Goal: Task Accomplishment & Management: Manage account settings

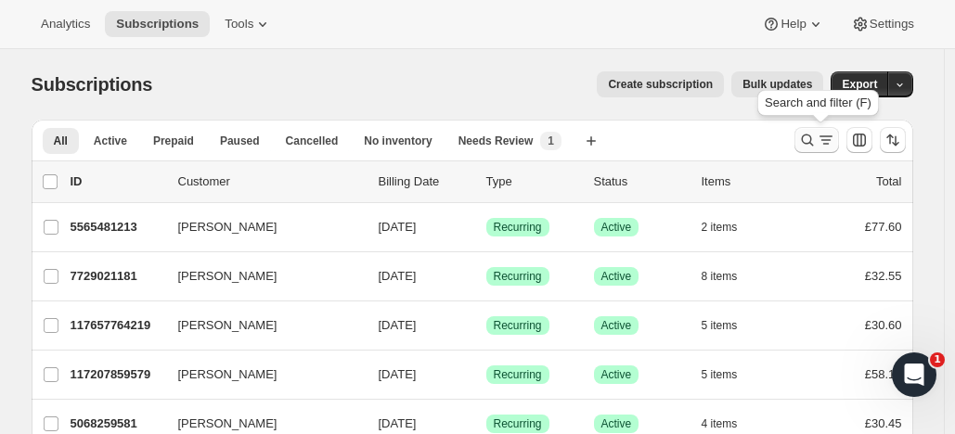
click at [809, 134] on icon "Search and filter results" at bounding box center [807, 140] width 19 height 19
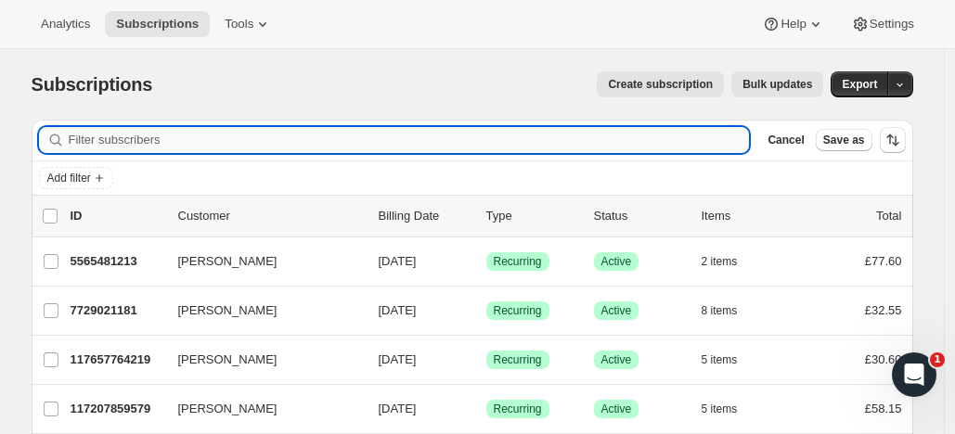
click at [238, 140] on input "Filter subscribers" at bounding box center [409, 140] width 681 height 26
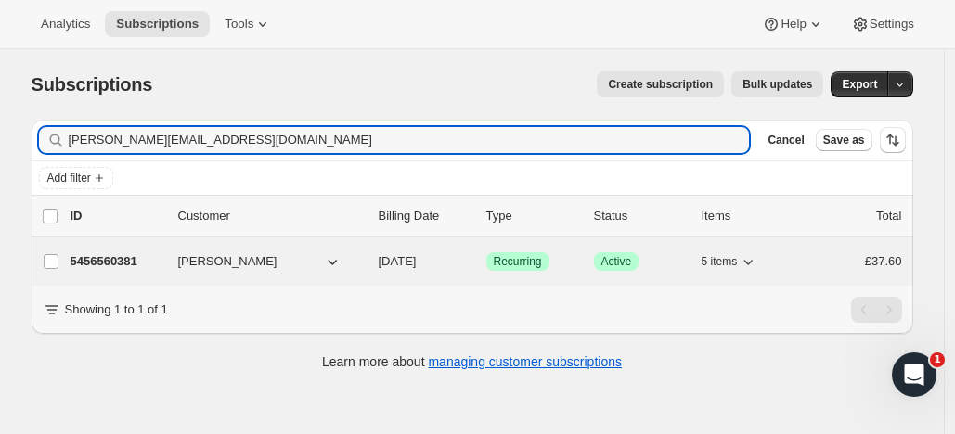
type input "[PERSON_NAME][EMAIL_ADDRESS][DOMAIN_NAME]"
click at [227, 254] on span "[PERSON_NAME]" at bounding box center [227, 261] width 99 height 19
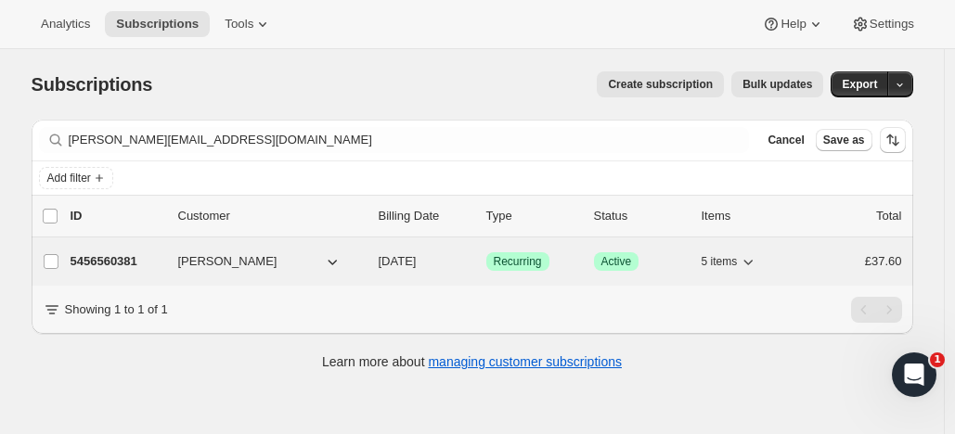
click at [207, 257] on span "[PERSON_NAME]" at bounding box center [227, 261] width 99 height 19
click at [130, 255] on p "5456560381" at bounding box center [117, 261] width 93 height 19
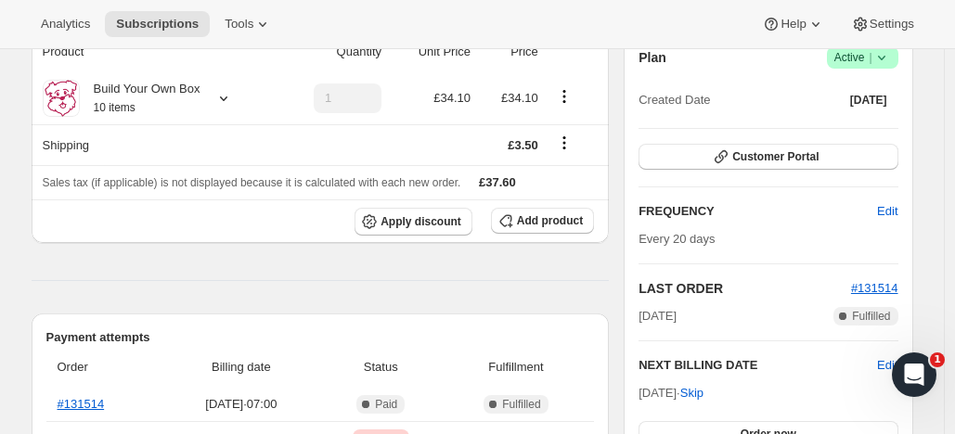
scroll to position [192, 0]
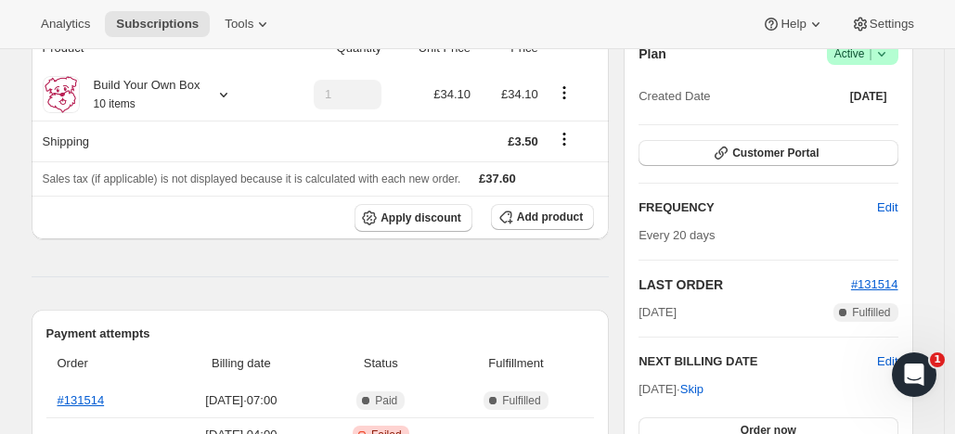
click at [847, 53] on span "Active |" at bounding box center [862, 54] width 57 height 19
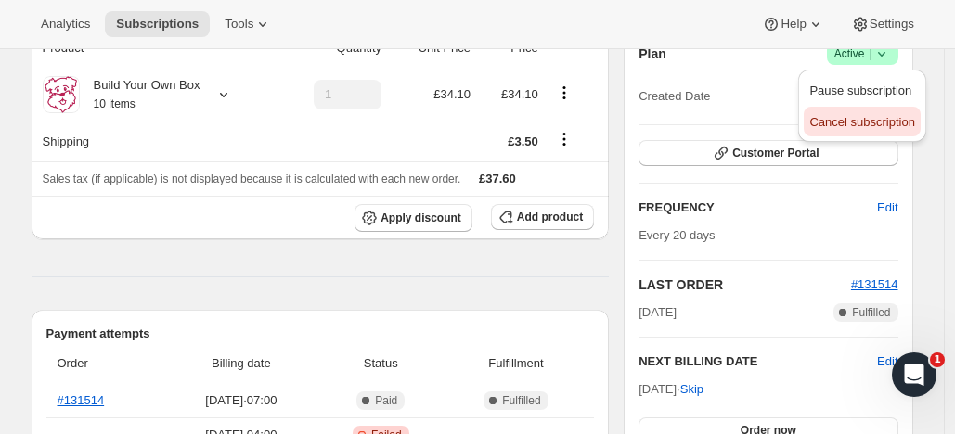
click at [831, 115] on span "Cancel subscription" at bounding box center [861, 122] width 105 height 14
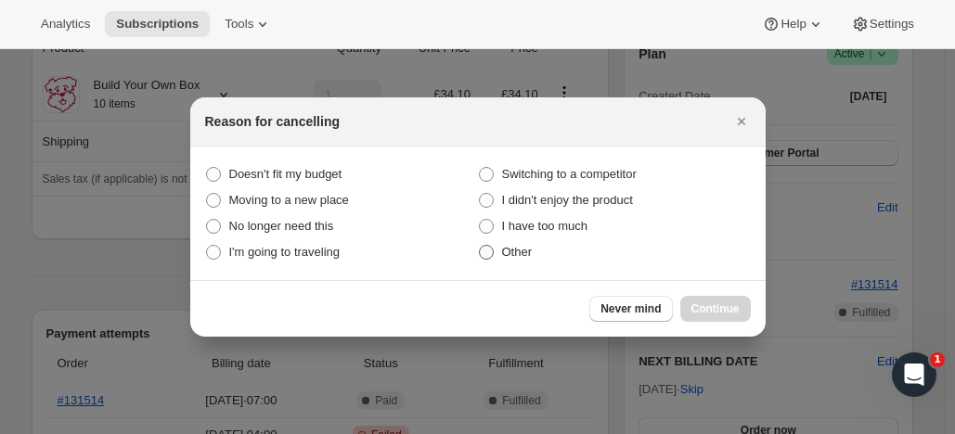
click at [495, 250] on label "Other" at bounding box center [614, 252] width 273 height 26
click at [480, 246] on input "Other" at bounding box center [479, 245] width 1 height 1
radio input "true"
click at [719, 302] on button "Continue" at bounding box center [715, 309] width 71 height 26
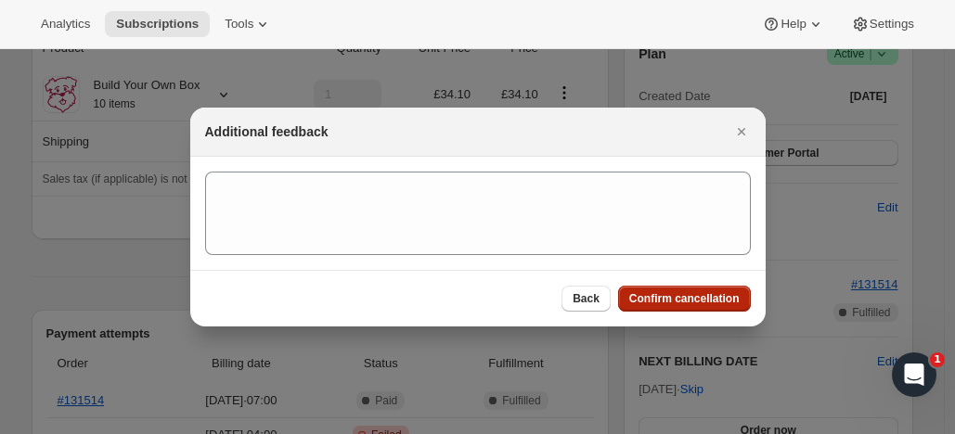
click at [706, 291] on span "Confirm cancellation" at bounding box center [684, 298] width 110 height 15
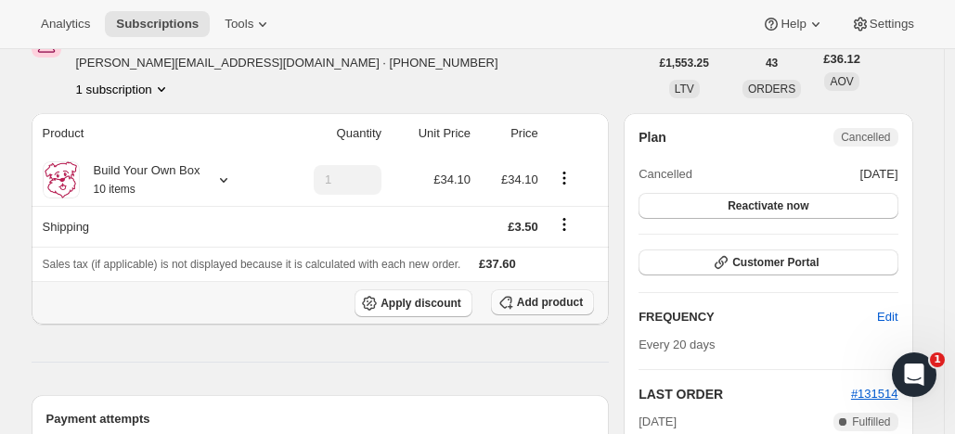
scroll to position [0, 0]
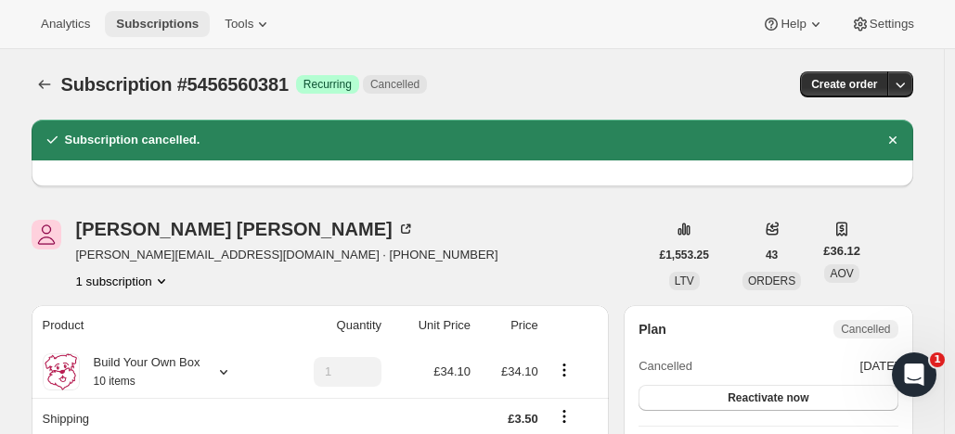
click at [186, 22] on span "Subscriptions" at bounding box center [157, 24] width 83 height 15
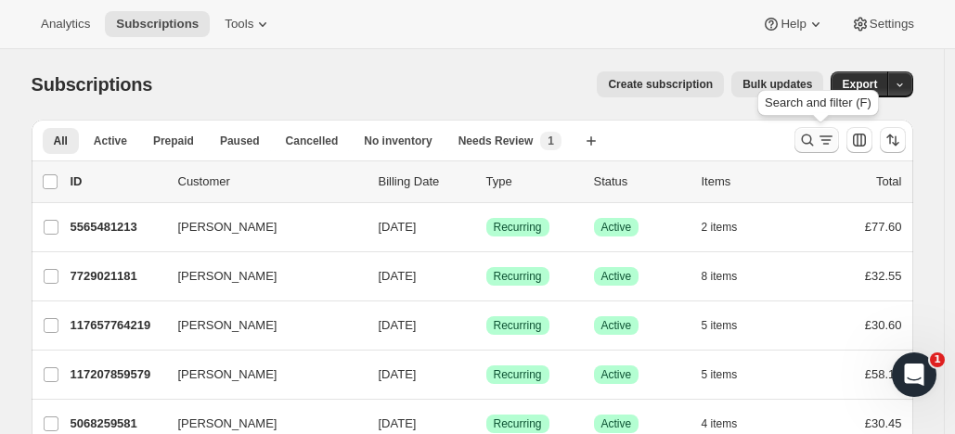
click at [811, 133] on icon "Search and filter results" at bounding box center [807, 140] width 19 height 19
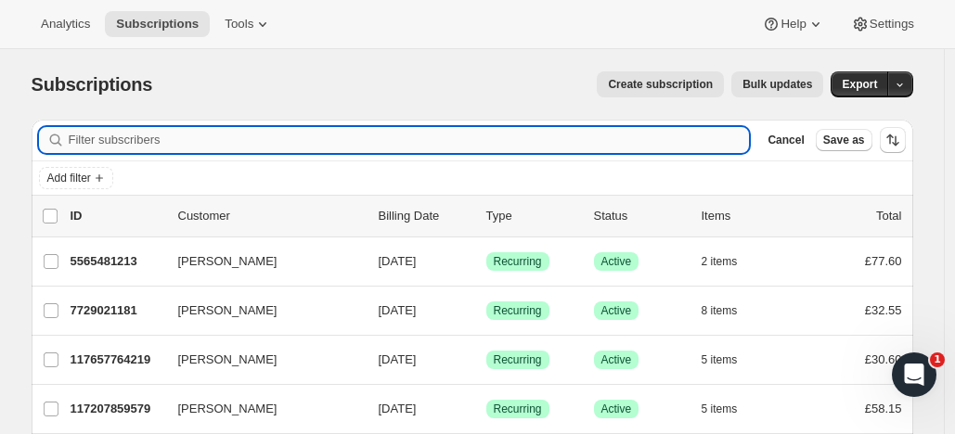
click at [376, 135] on input "Filter subscribers" at bounding box center [409, 140] width 681 height 26
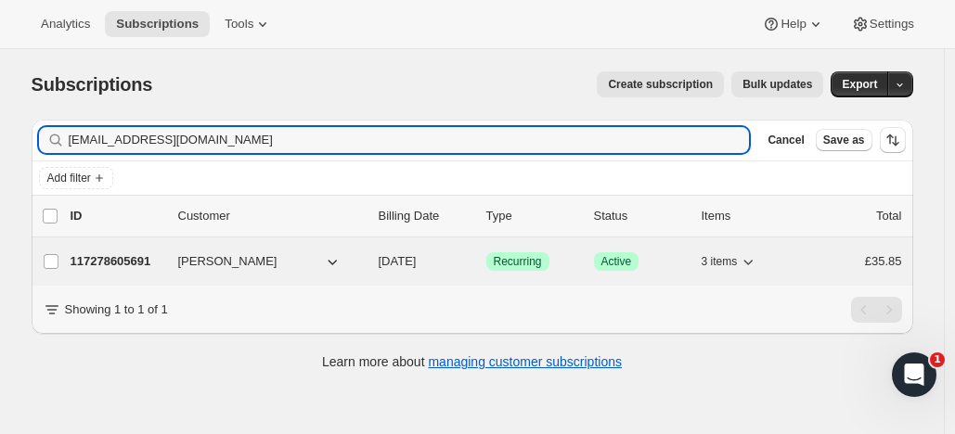
type input "[EMAIL_ADDRESS][DOMAIN_NAME]"
click at [213, 256] on span "[PERSON_NAME]" at bounding box center [227, 261] width 99 height 19
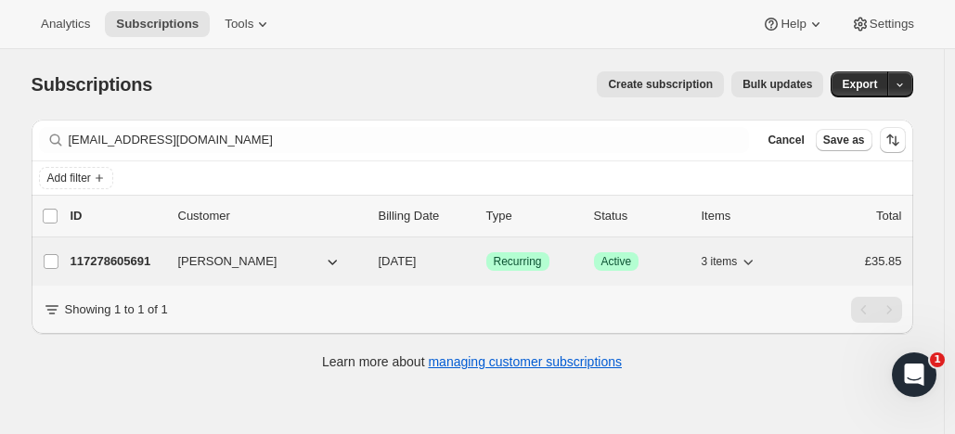
click at [143, 256] on p "117278605691" at bounding box center [117, 261] width 93 height 19
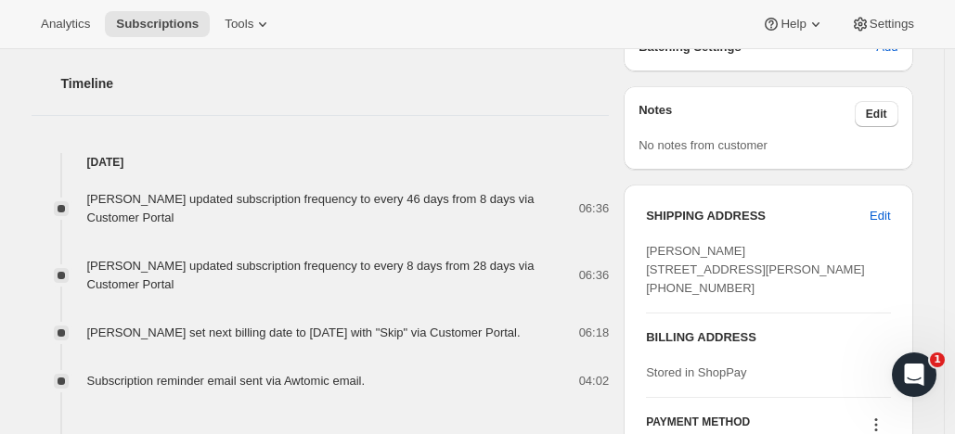
scroll to position [589, 0]
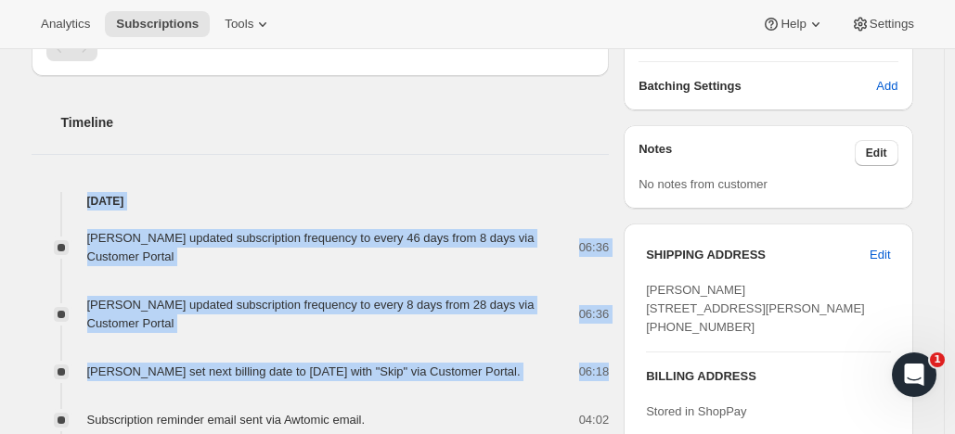
drag, startPoint x: 102, startPoint y: 169, endPoint x: 606, endPoint y: 390, distance: 550.0
click at [606, 390] on div "Timeline [DATE] [PERSON_NAME] updated subscription frequency to every 46 days f…" at bounding box center [321, 310] width 578 height 468
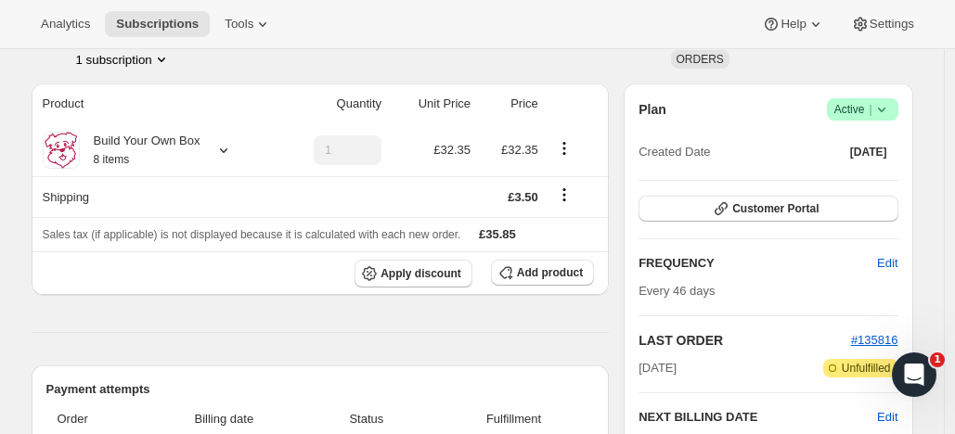
scroll to position [134, 0]
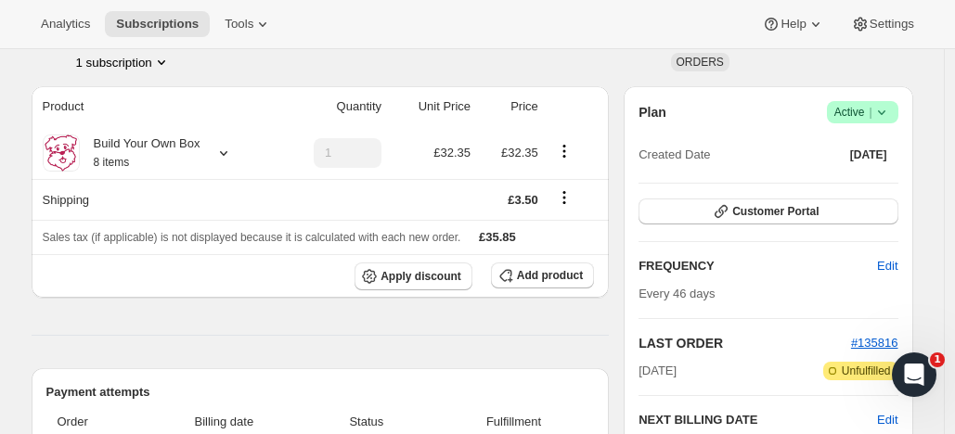
click at [853, 109] on span "Active |" at bounding box center [862, 112] width 57 height 19
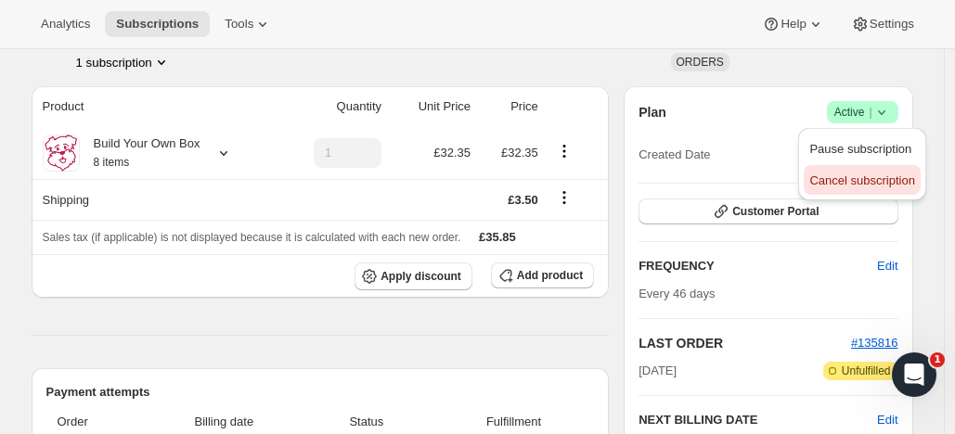
click at [828, 174] on span "Cancel subscription" at bounding box center [861, 180] width 105 height 14
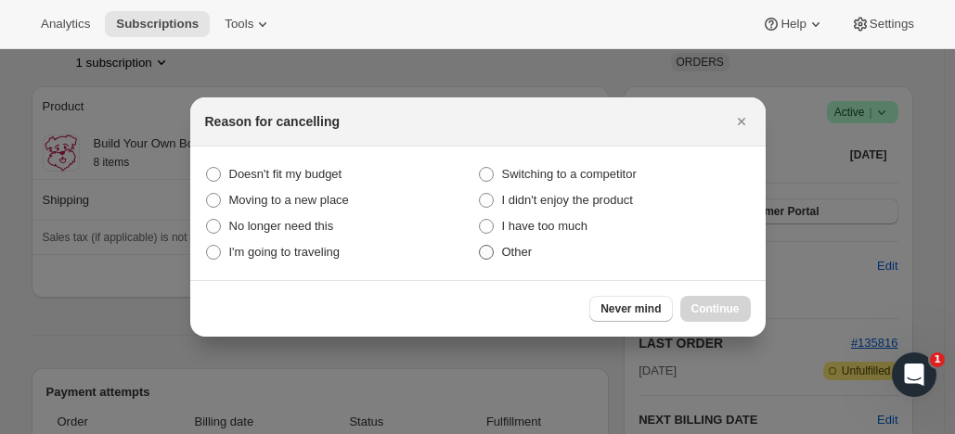
drag, startPoint x: 488, startPoint y: 252, endPoint x: 503, endPoint y: 260, distance: 16.6
click at [489, 253] on span ":rsb:" at bounding box center [486, 252] width 15 height 15
click at [480, 246] on input "Other" at bounding box center [479, 245] width 1 height 1
radio input "true"
click at [712, 302] on button "Continue" at bounding box center [715, 309] width 71 height 26
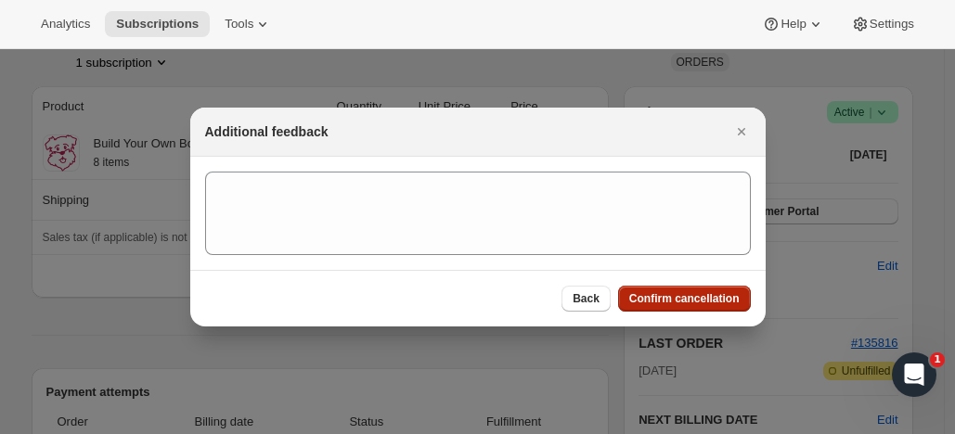
click at [689, 298] on span "Confirm cancellation" at bounding box center [684, 298] width 110 height 15
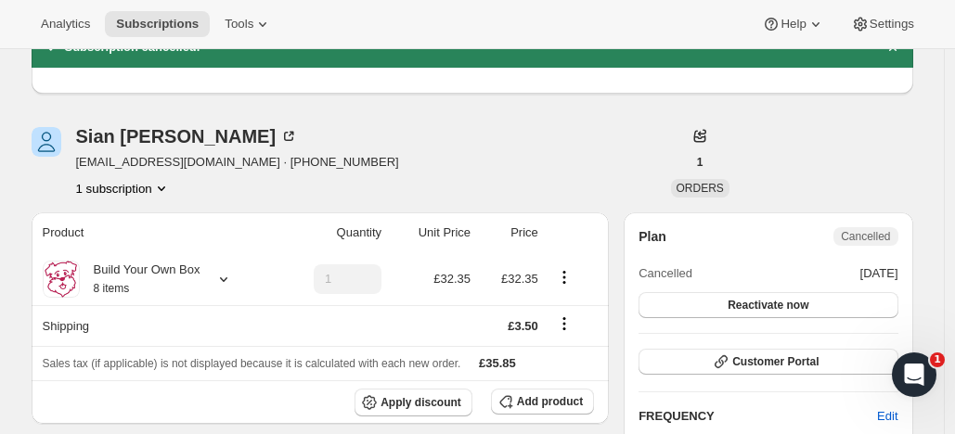
scroll to position [0, 0]
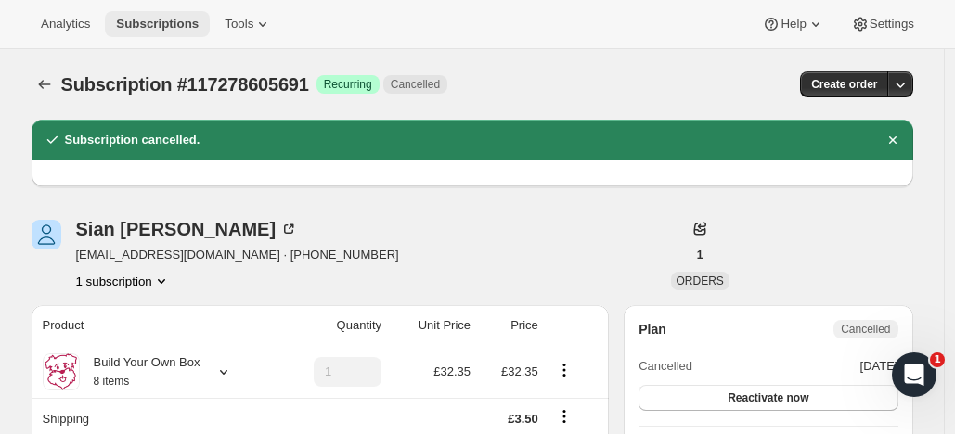
click at [176, 22] on span "Subscriptions" at bounding box center [157, 24] width 83 height 15
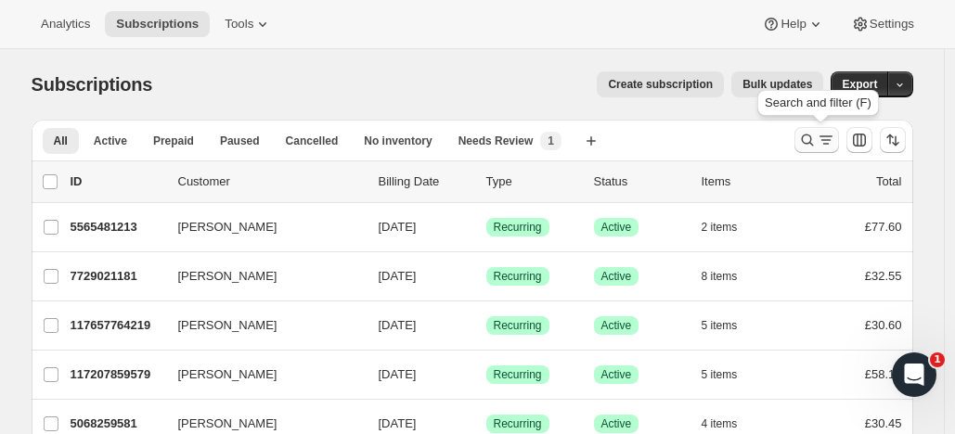
click at [810, 134] on icon "Search and filter results" at bounding box center [807, 140] width 19 height 19
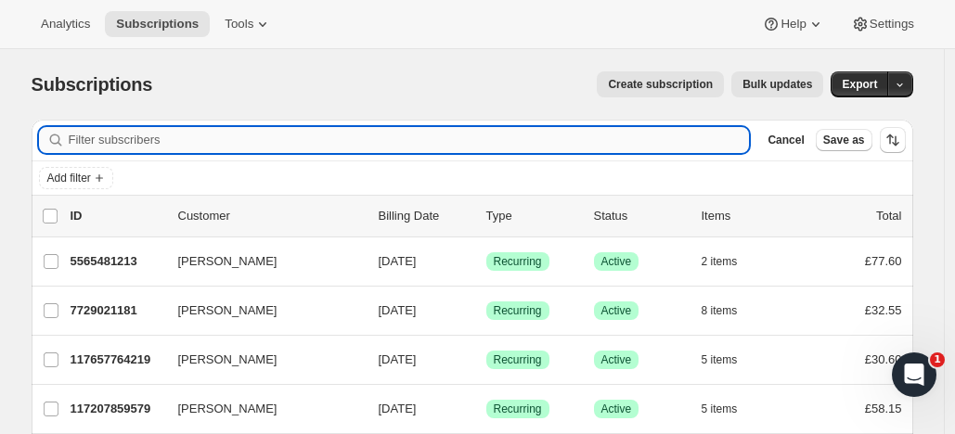
click at [139, 137] on input "Filter subscribers" at bounding box center [409, 140] width 681 height 26
paste input "[EMAIL_ADDRESS][DOMAIN_NAME]"
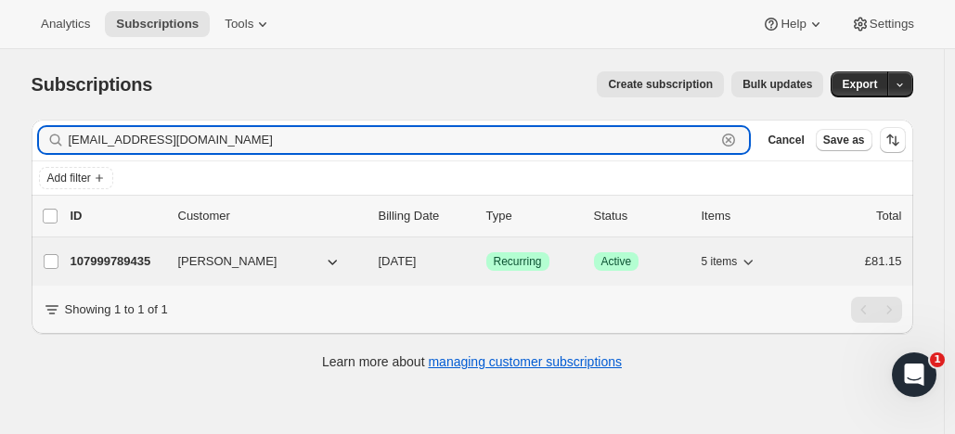
type input "[EMAIL_ADDRESS][DOMAIN_NAME]"
click at [140, 255] on p "107999789435" at bounding box center [117, 261] width 93 height 19
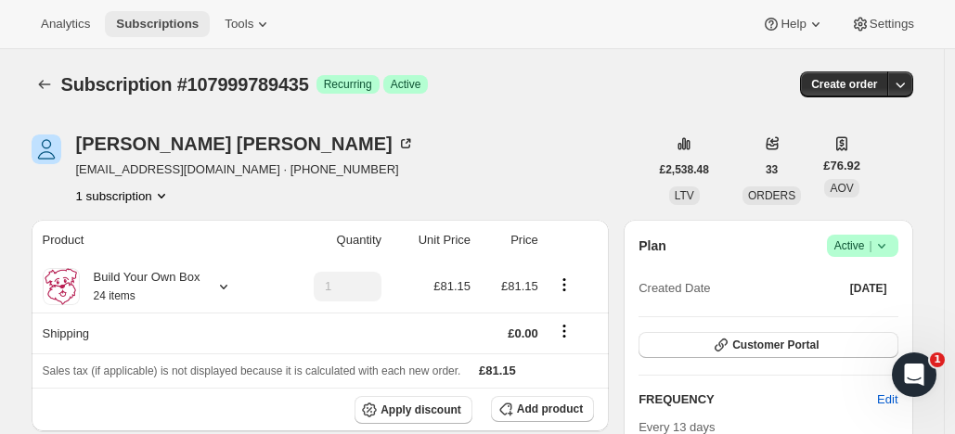
click at [160, 21] on span "Subscriptions" at bounding box center [157, 24] width 83 height 15
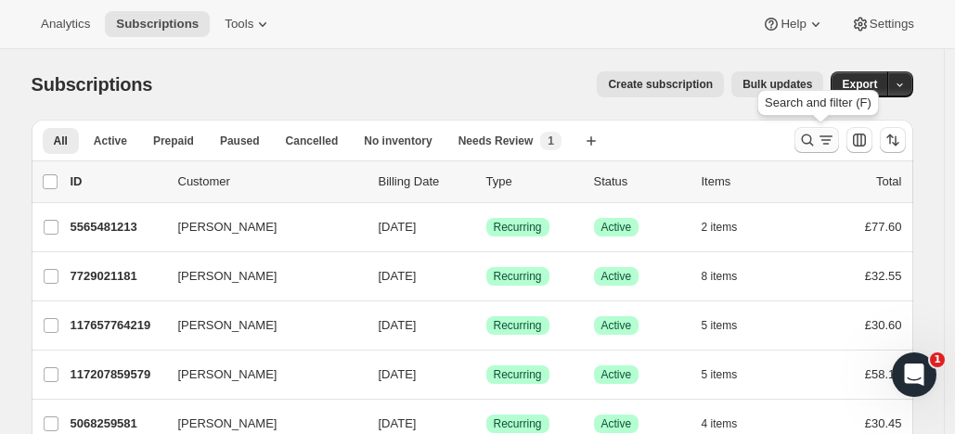
click at [811, 133] on icon "Search and filter results" at bounding box center [807, 140] width 19 height 19
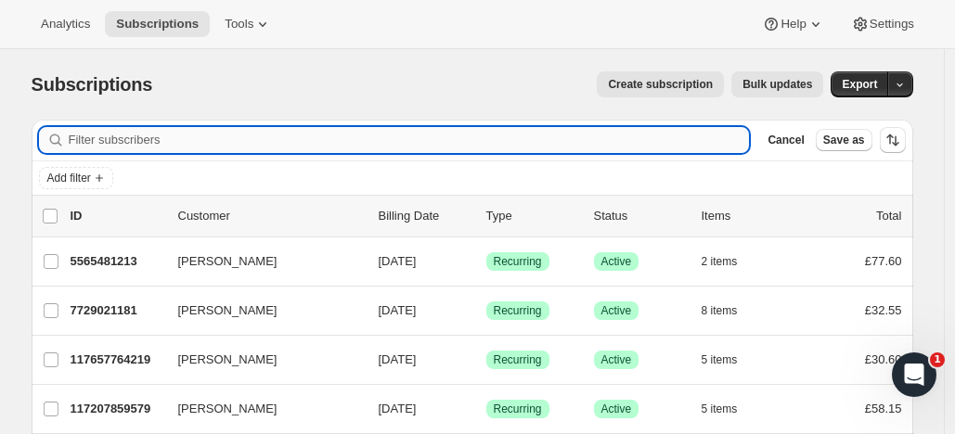
click at [463, 139] on input "Filter subscribers" at bounding box center [409, 140] width 681 height 26
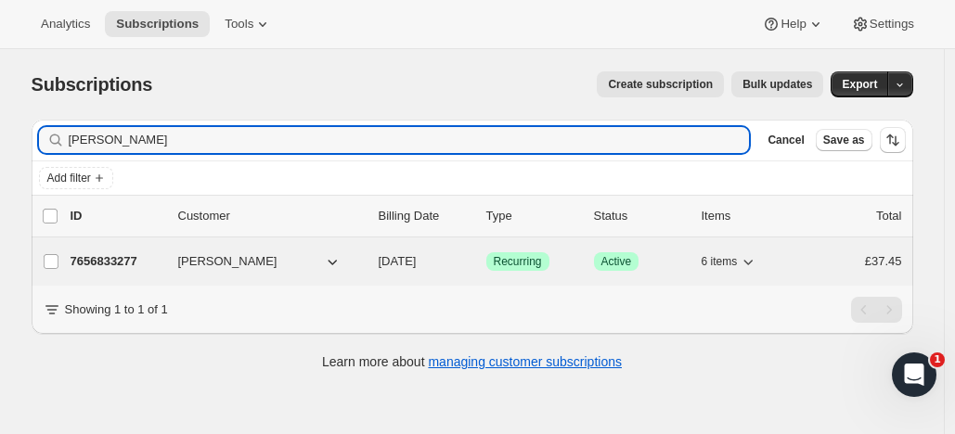
type input "[PERSON_NAME]"
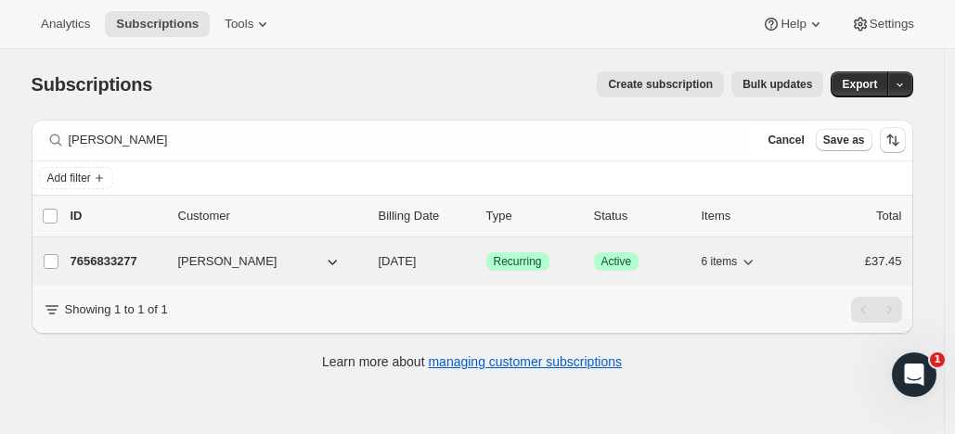
click at [134, 257] on p "7656833277" at bounding box center [117, 261] width 93 height 19
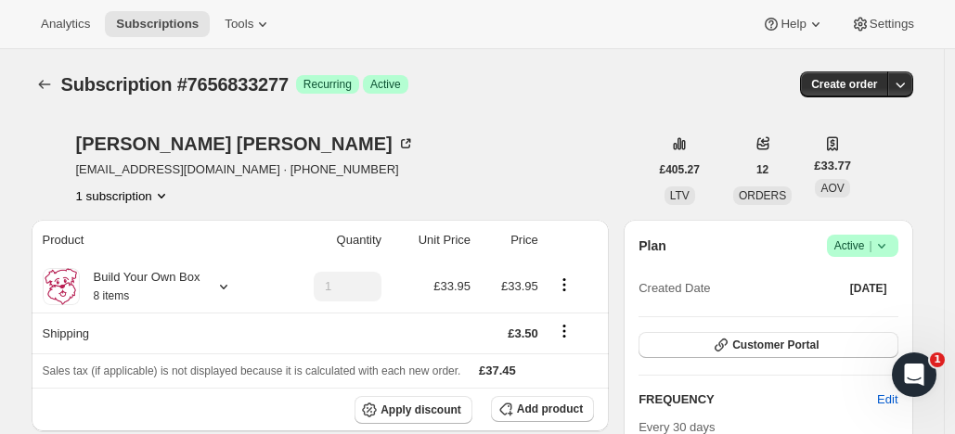
click at [845, 238] on span "Active |" at bounding box center [862, 246] width 57 height 19
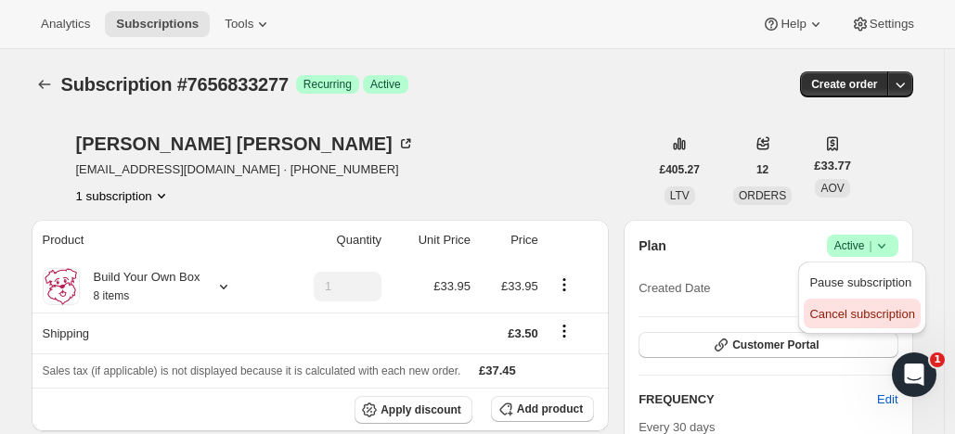
click at [828, 309] on span "Cancel subscription" at bounding box center [861, 314] width 105 height 14
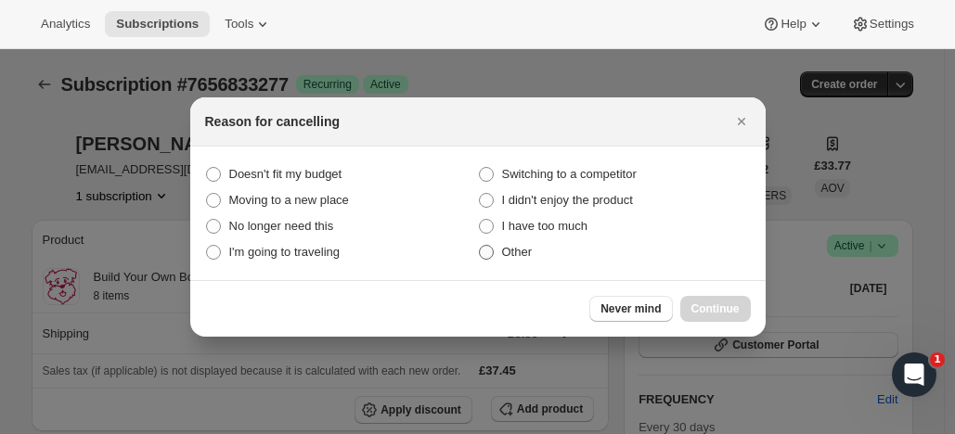
click at [489, 258] on span ":r1qf:" at bounding box center [486, 252] width 15 height 15
click at [480, 246] on input "Other" at bounding box center [479, 245] width 1 height 1
radio input "true"
click at [717, 304] on span "Continue" at bounding box center [715, 309] width 48 height 15
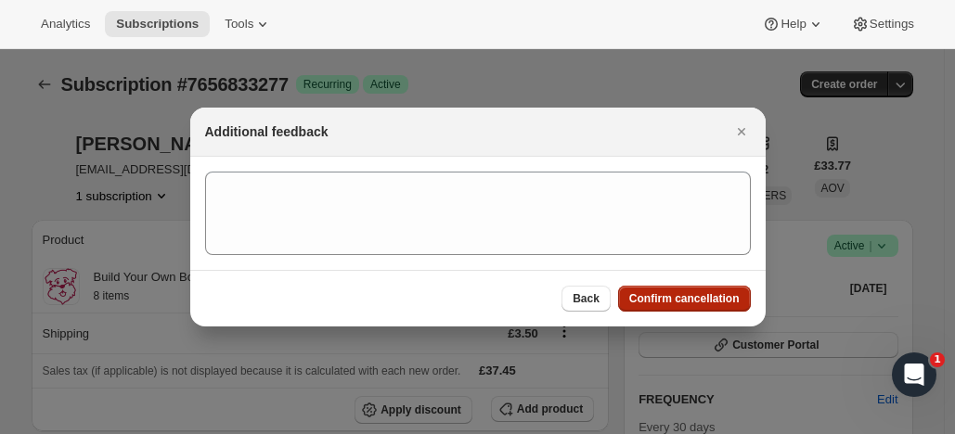
click at [707, 289] on button "Confirm cancellation" at bounding box center [684, 299] width 133 height 26
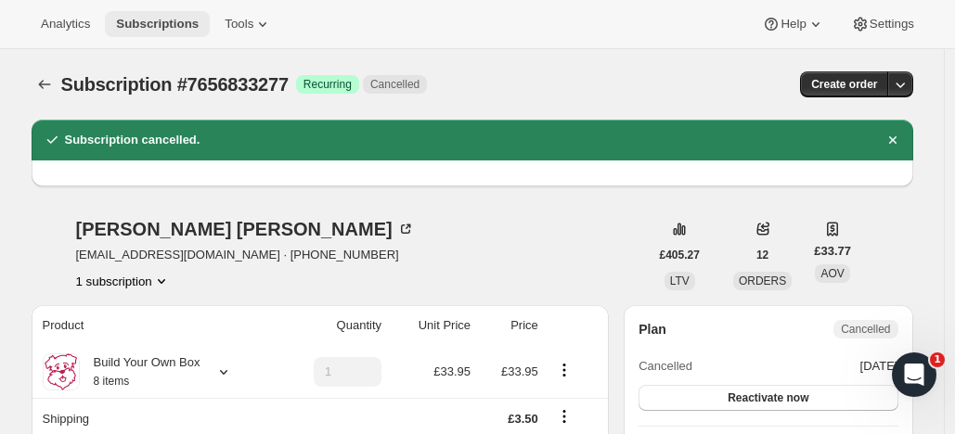
click at [180, 20] on span "Subscriptions" at bounding box center [157, 24] width 83 height 15
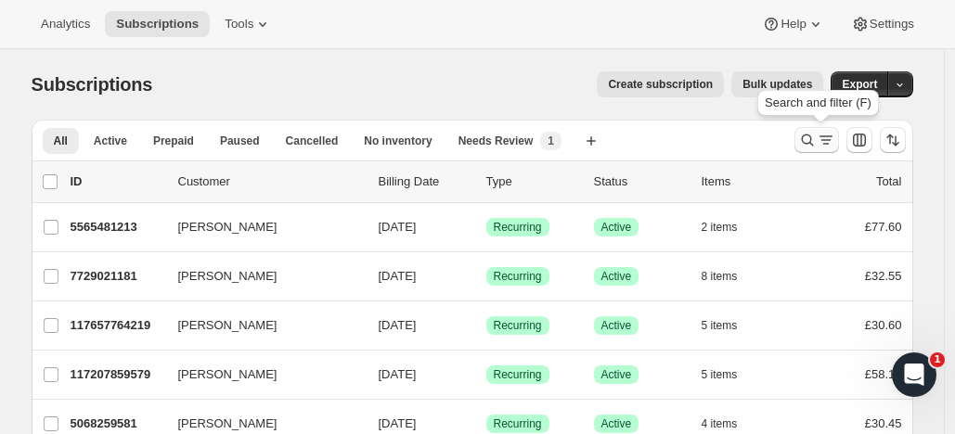
click at [808, 135] on icon "Search and filter results" at bounding box center [807, 141] width 12 height 12
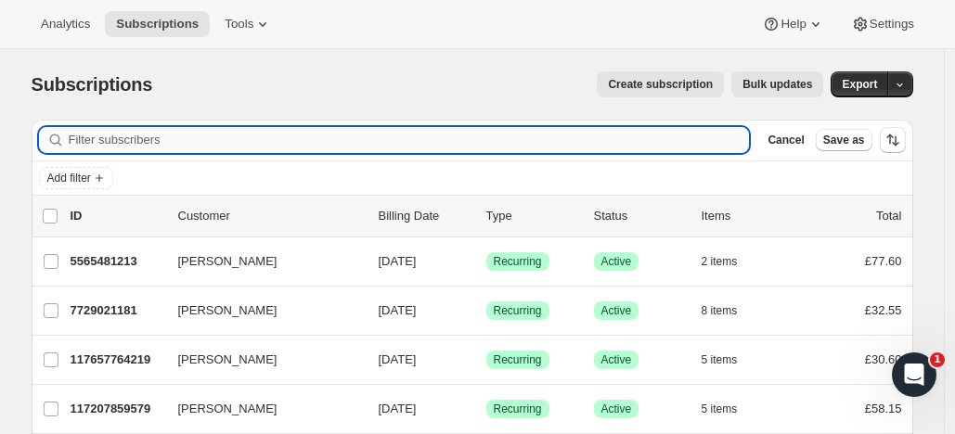
click at [421, 135] on input "Filter subscribers" at bounding box center [409, 140] width 681 height 26
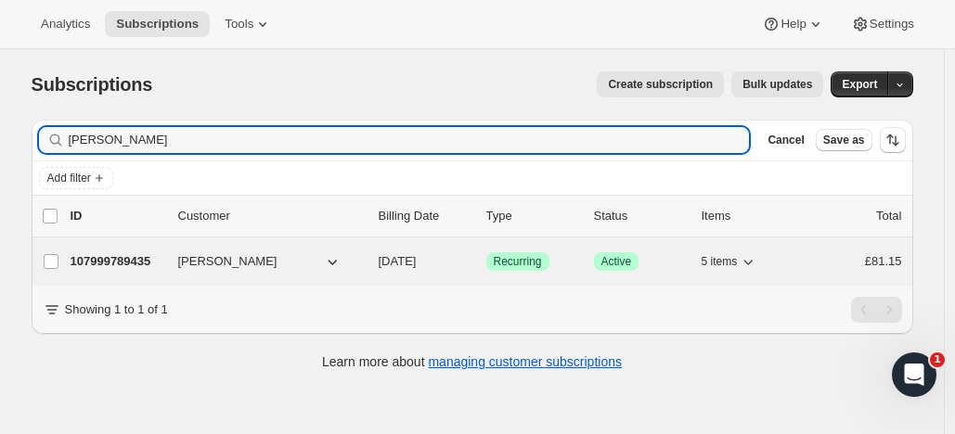
type input "[PERSON_NAME]"
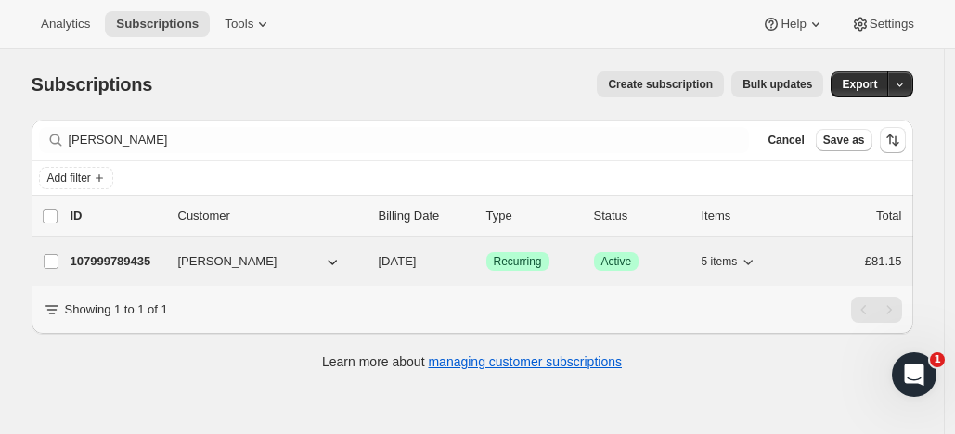
click at [154, 258] on p "107999789435" at bounding box center [117, 261] width 93 height 19
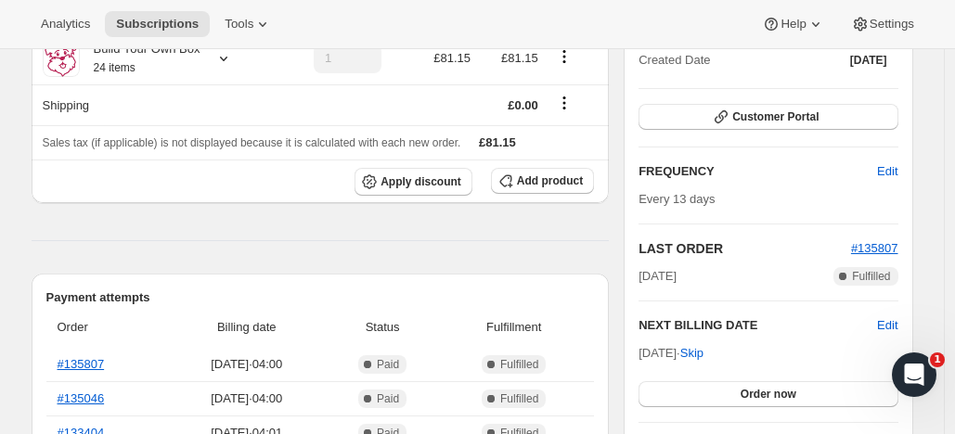
scroll to position [326, 0]
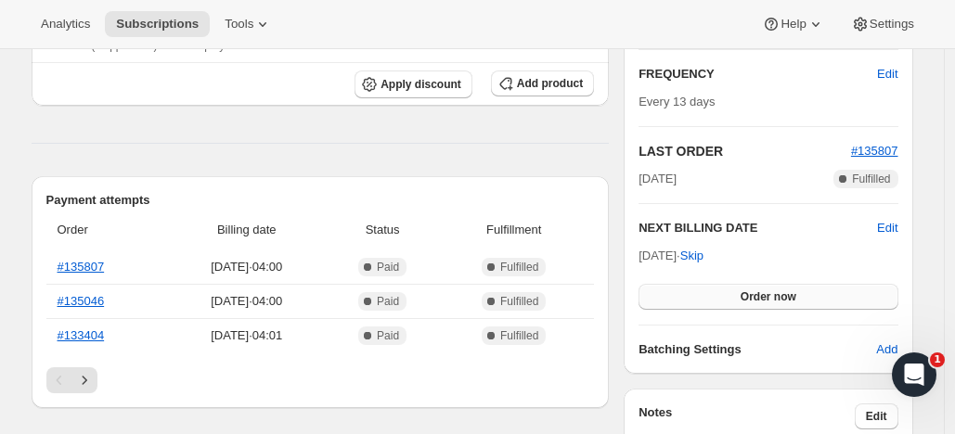
click at [793, 292] on span "Order now" at bounding box center [768, 296] width 56 height 15
click at [793, 292] on span "Click to confirm" at bounding box center [767, 296] width 84 height 15
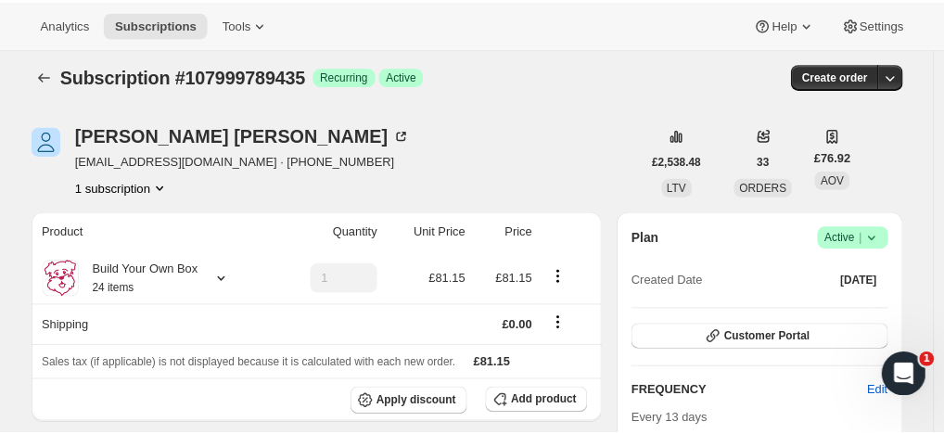
scroll to position [0, 0]
